Goal: Task Accomplishment & Management: Complete application form

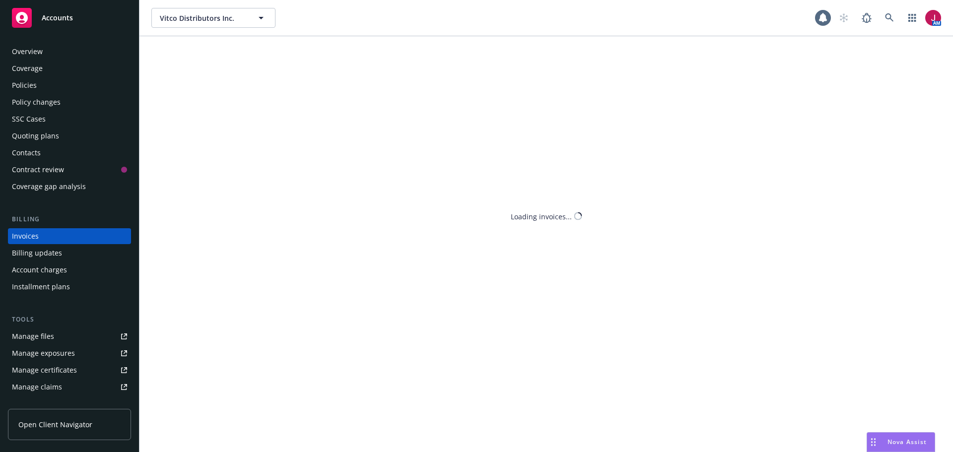
click at [44, 141] on div "Quoting plans" at bounding box center [35, 136] width 47 height 16
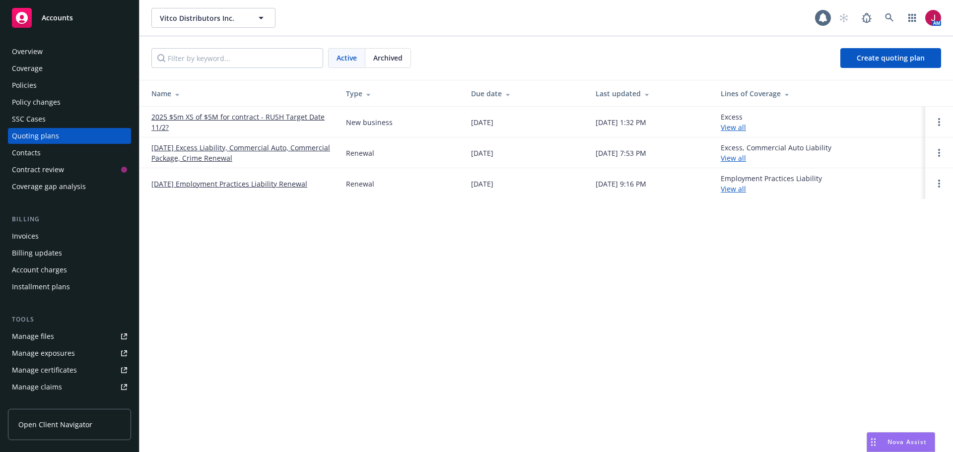
click at [258, 118] on link "2025 $5m XS of $5M for contract - RUSH Target Date 11/2?" at bounding box center [240, 122] width 179 height 21
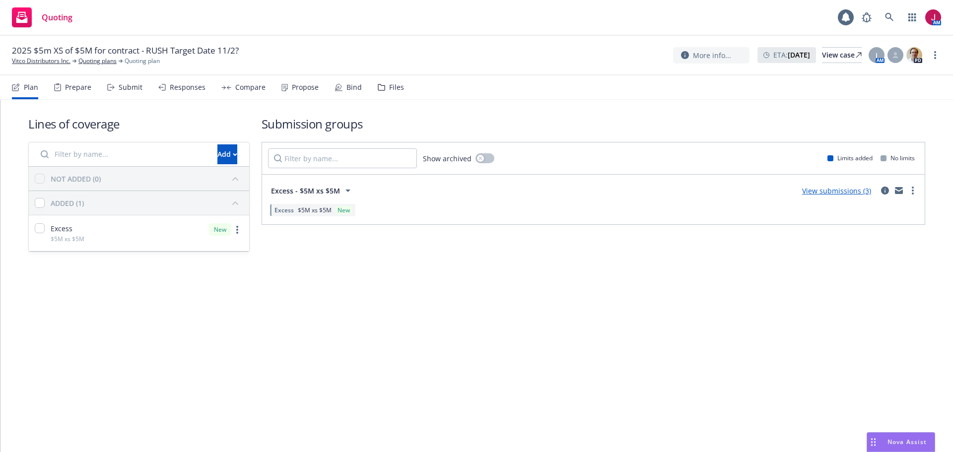
click at [123, 94] on div "Submit" at bounding box center [124, 87] width 35 height 24
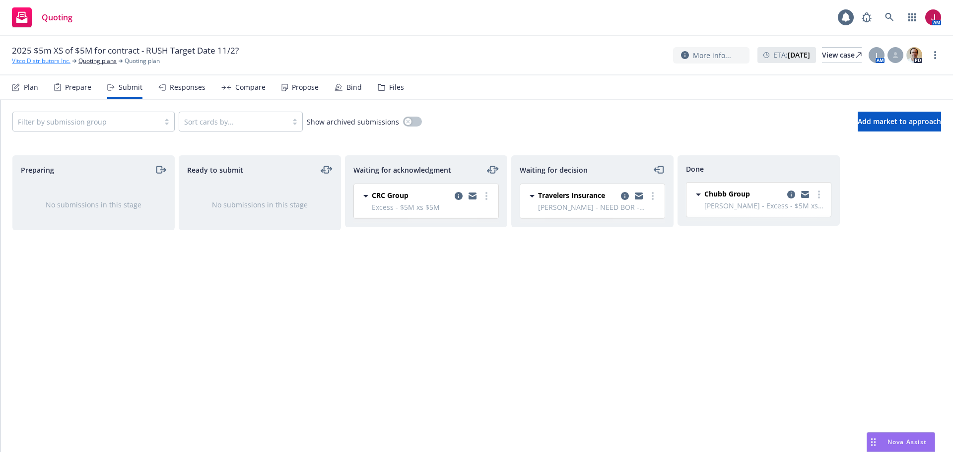
click at [41, 62] on link "Vitco Distributors Inc." at bounding box center [41, 61] width 59 height 9
